Goal: Contribute content

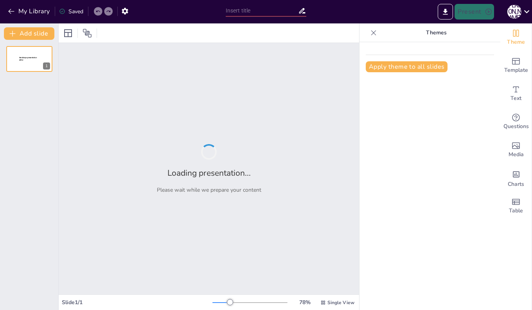
type input "経営学の基本概念と企業の役割"
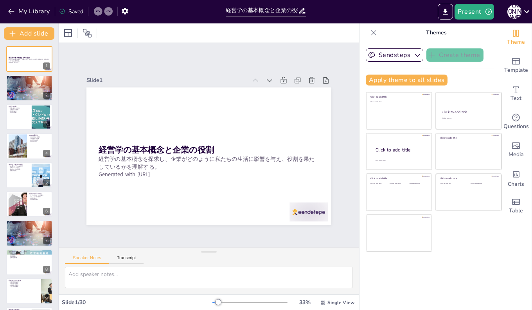
checkbox input "true"
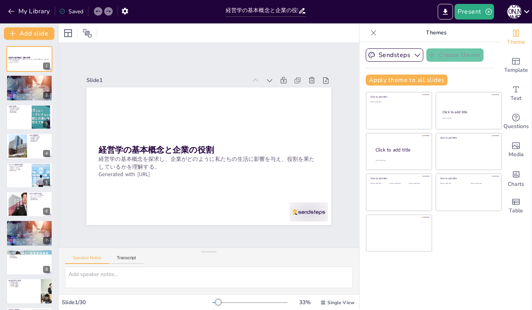
checkbox input "true"
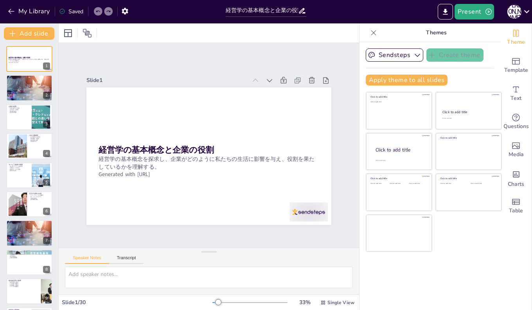
checkbox input "true"
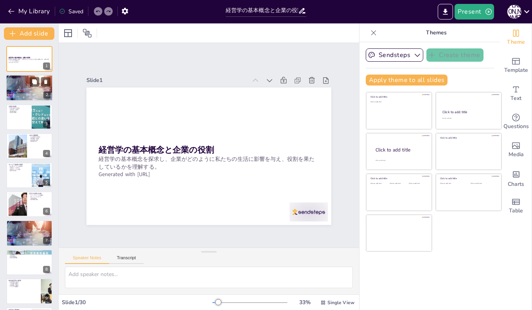
checkbox input "true"
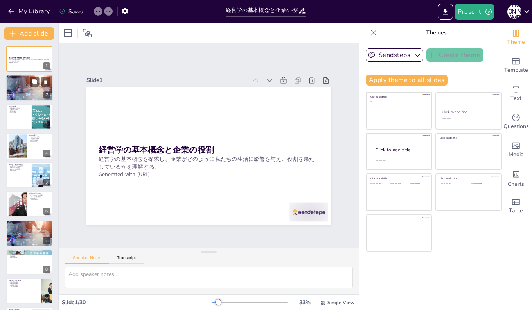
checkbox input "true"
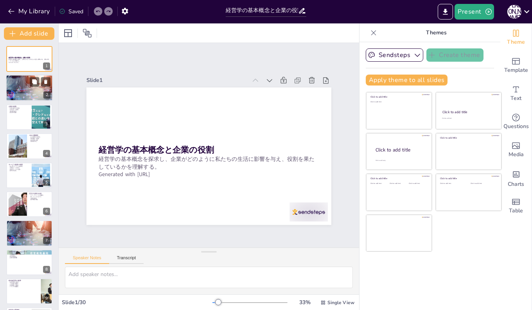
click at [29, 88] on div at bounding box center [29, 88] width 47 height 27
type textarea "経営学は、企業の本質やマネジメントの方法を考察する学問であり、企業がどのように機能するのかを理解するために不可欠です。 情報収集は、企業の活動を理解するための…"
checkbox input "true"
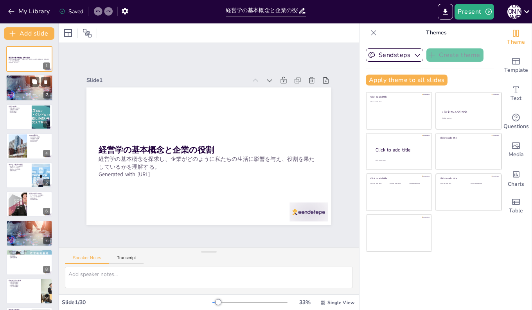
checkbox input "true"
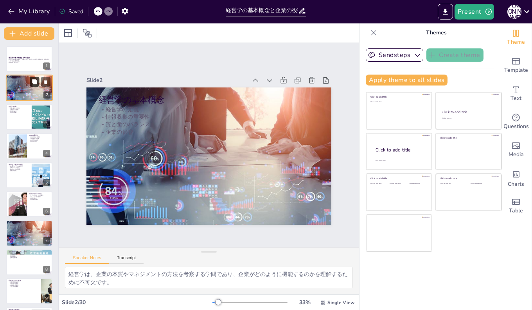
checkbox input "true"
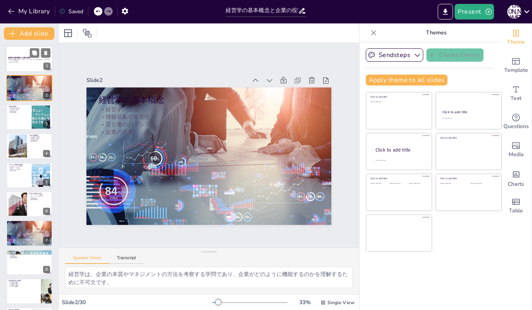
checkbox input "true"
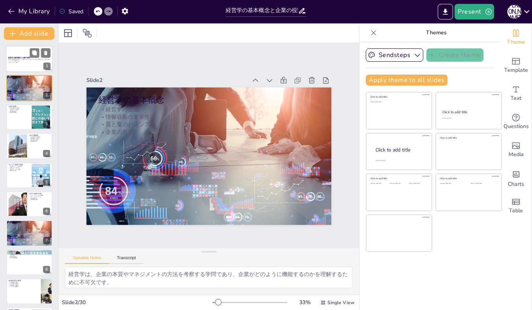
checkbox input "true"
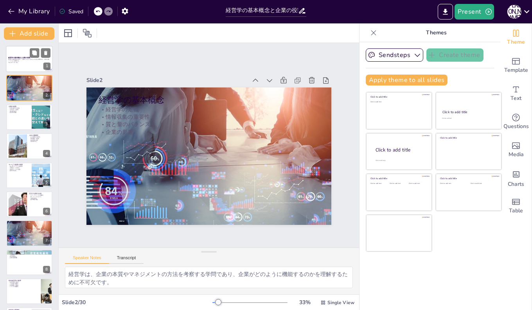
checkbox input "true"
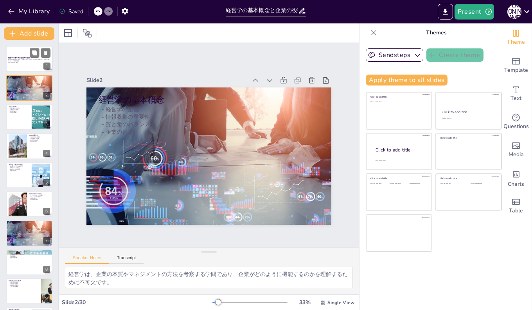
checkbox input "true"
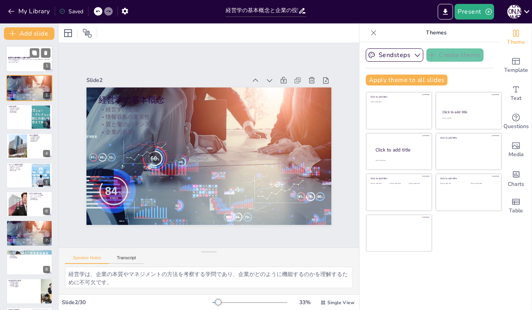
checkbox input "true"
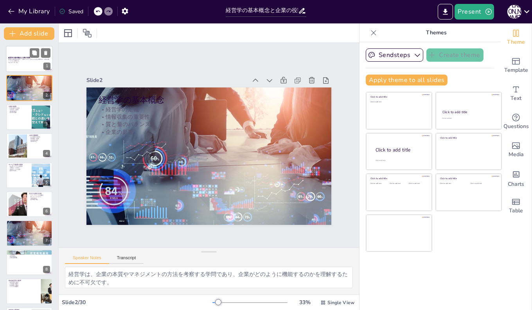
click at [23, 61] on p "経営学の基本概念を探求し、企業がどのように私たちの生活に影響を与え、役割を果たしているかを理解する。" at bounding box center [29, 60] width 42 height 3
checkbox input "true"
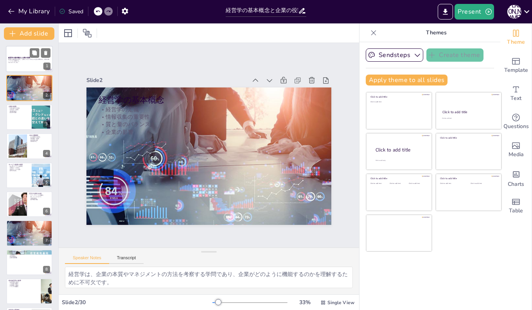
checkbox input "true"
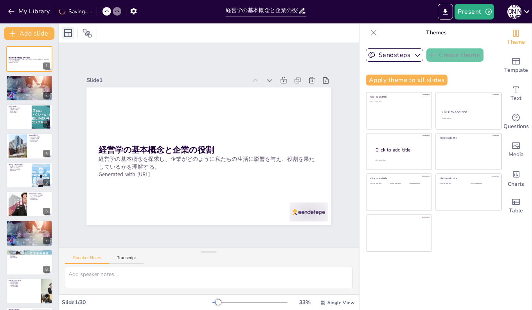
checkbox input "true"
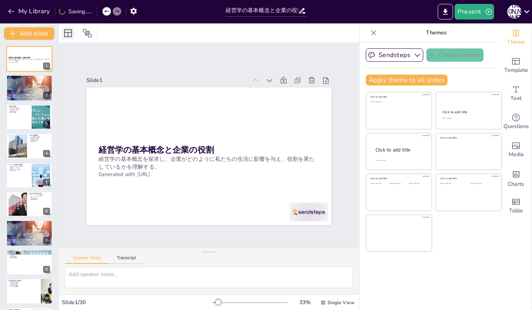
checkbox input "true"
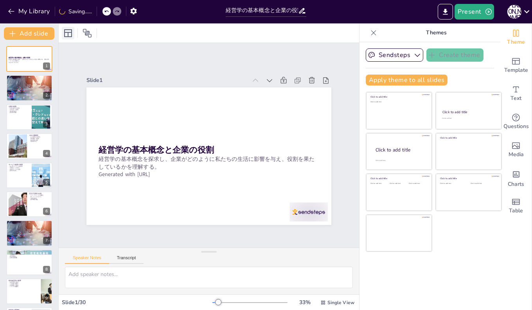
checkbox input "true"
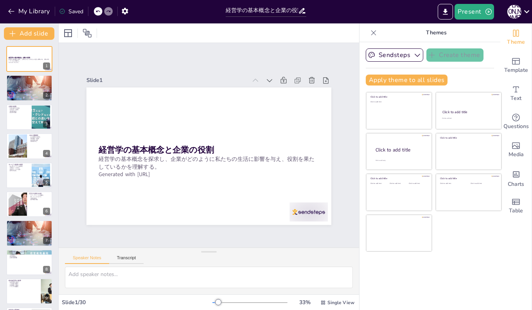
checkbox input "true"
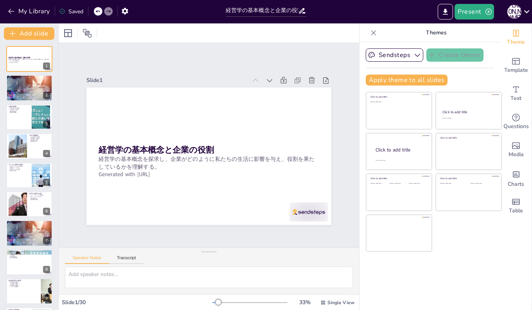
checkbox input "true"
